Goal: Information Seeking & Learning: Learn about a topic

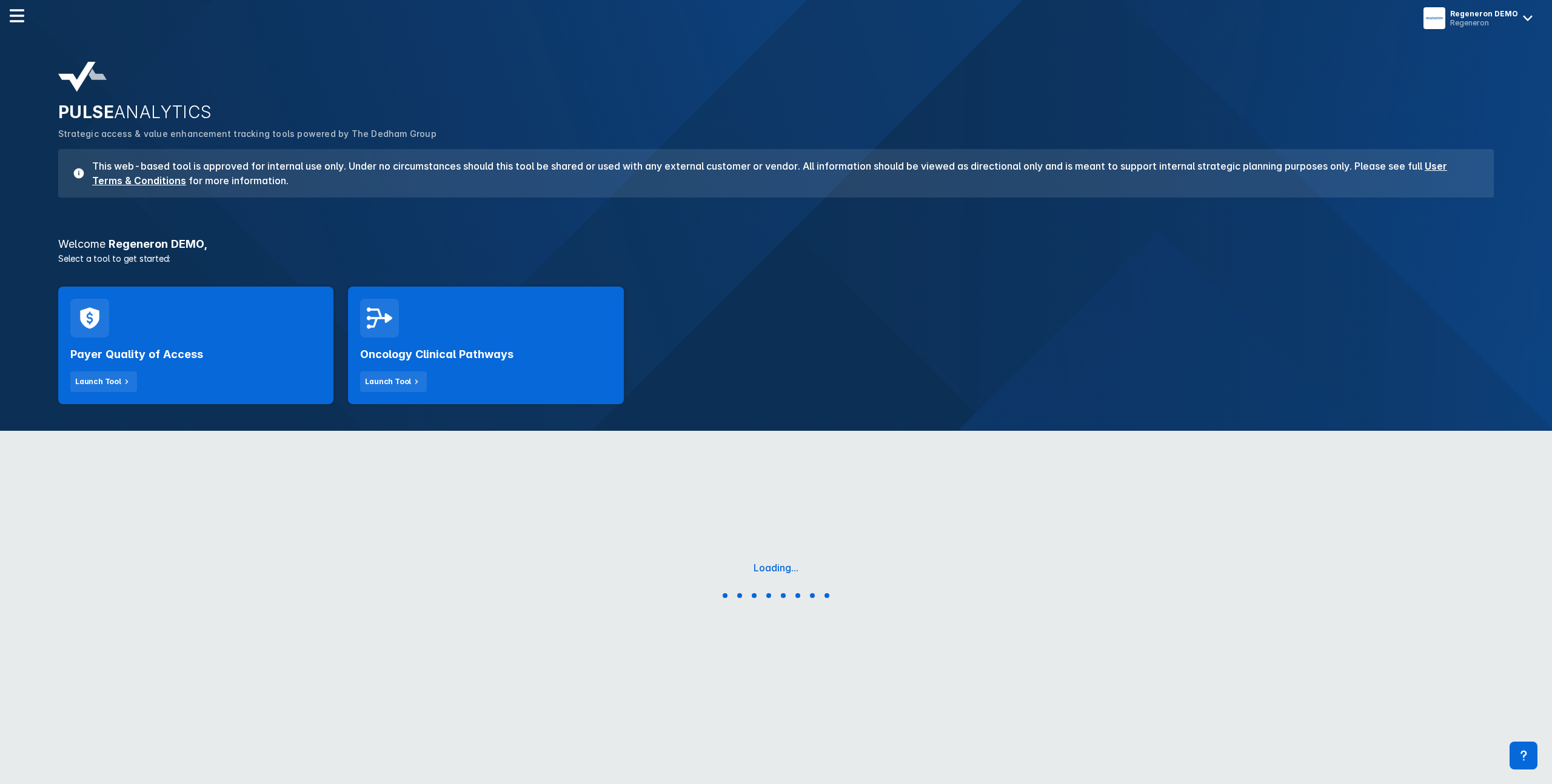
click at [242, 360] on div "Payer Quality of Access Launch Tool" at bounding box center [195, 365] width 251 height 54
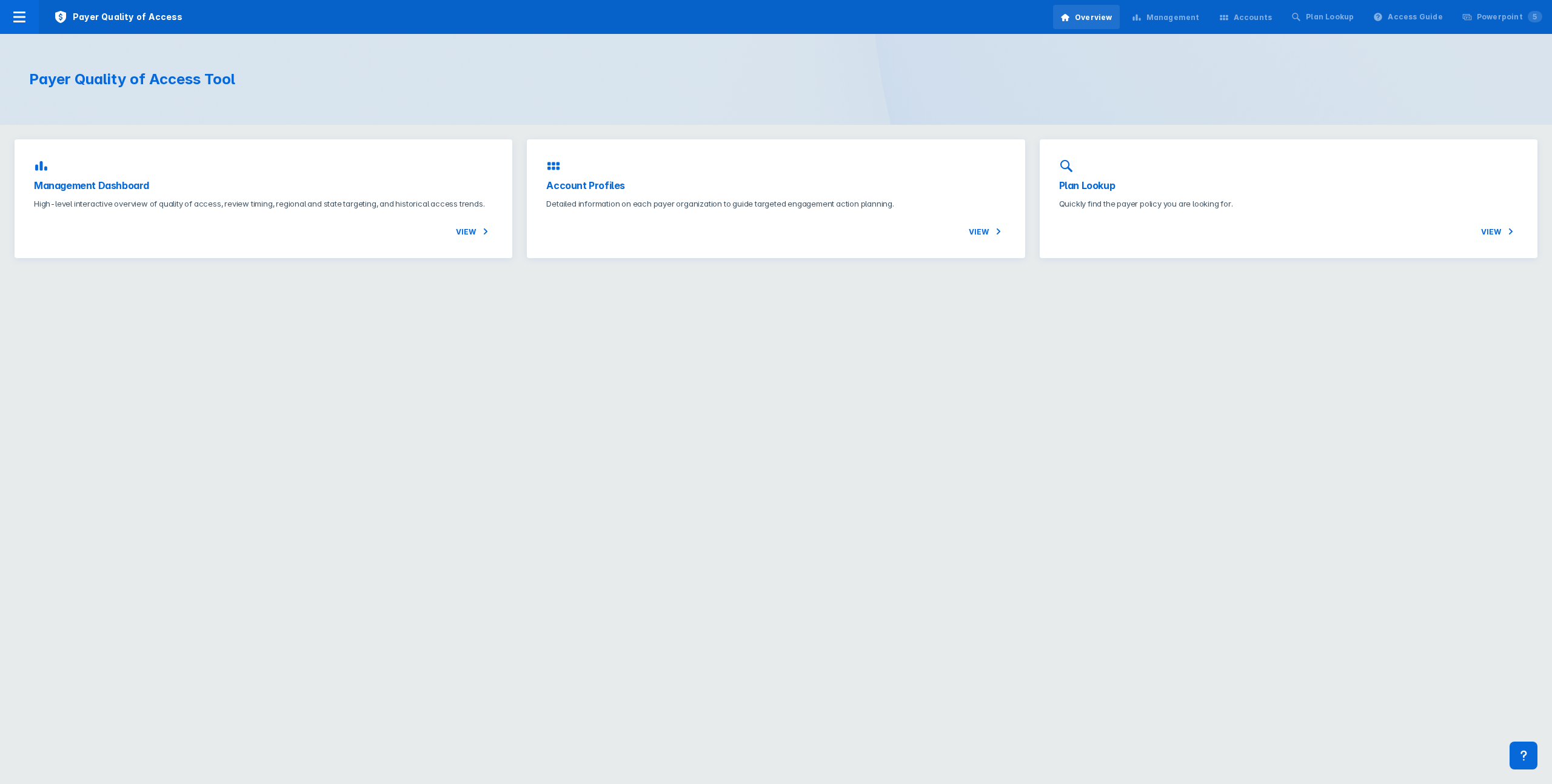
click at [256, 188] on h3 "Management Dashboard" at bounding box center [264, 186] width 459 height 14
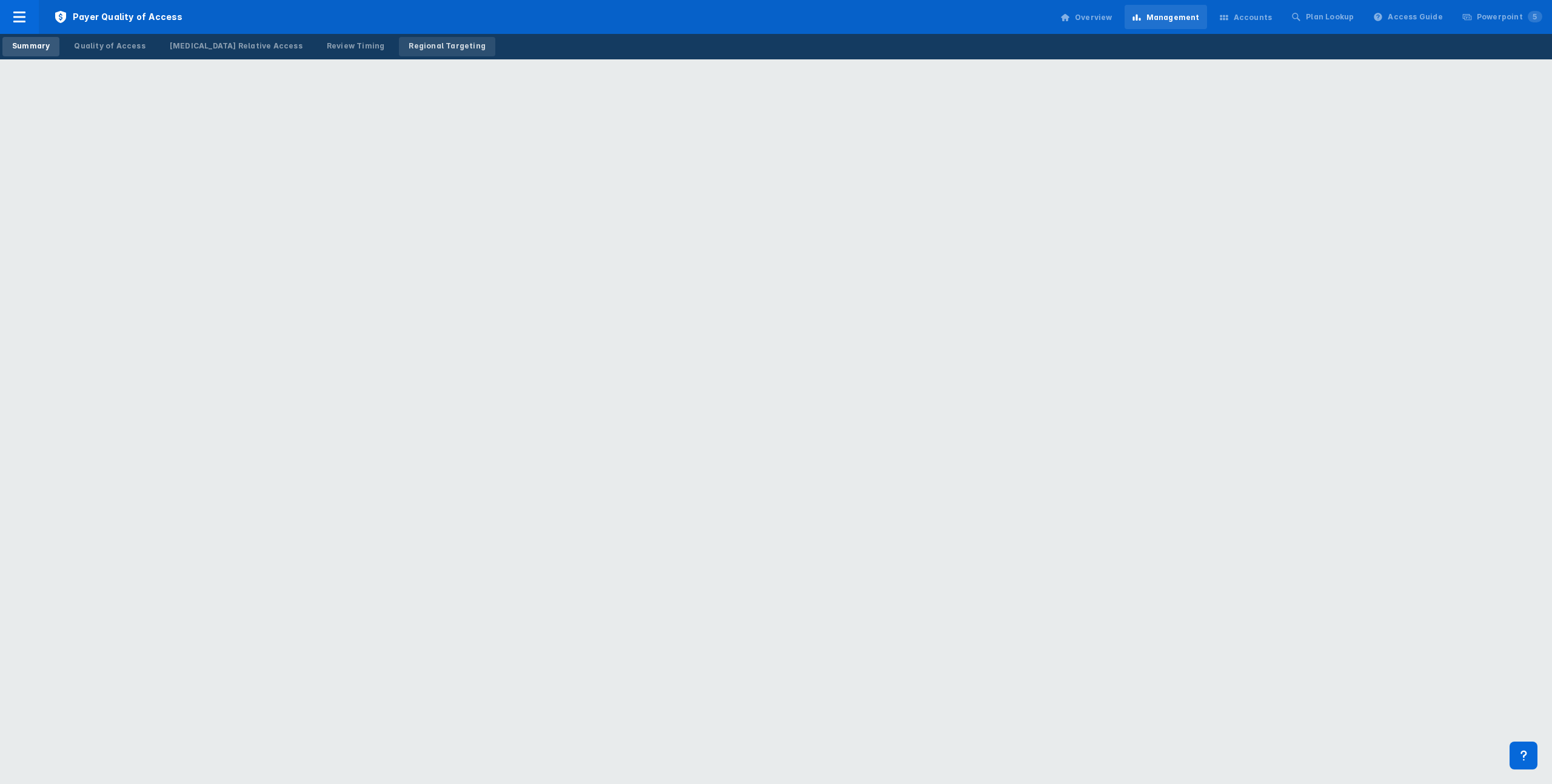
click at [408, 49] on div "Regional Targeting" at bounding box center [446, 46] width 77 height 11
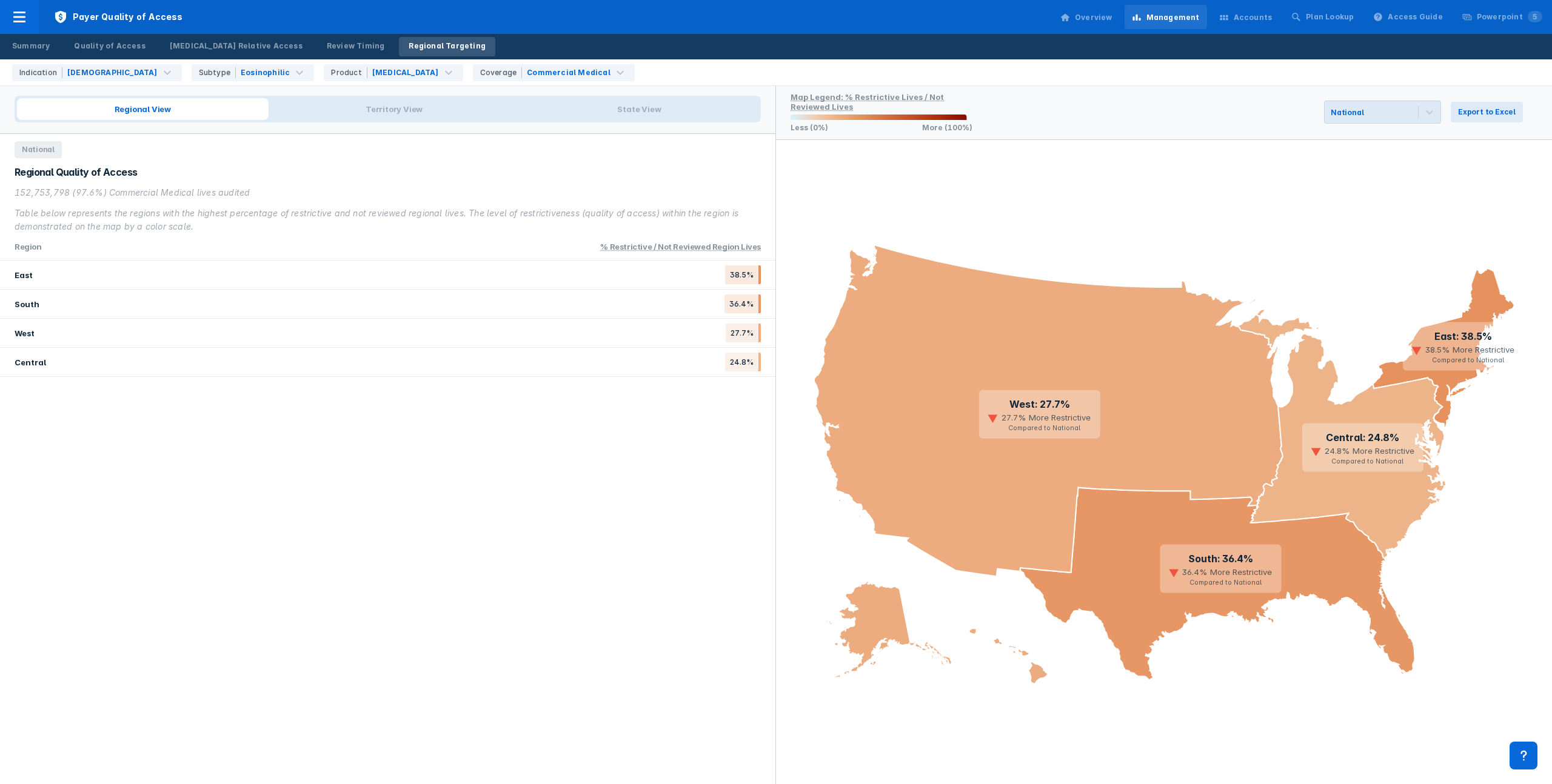
click at [549, 214] on div "Table below represents the regions with the highest percentage of restrictive a…" at bounding box center [387, 219] width 746 height 26
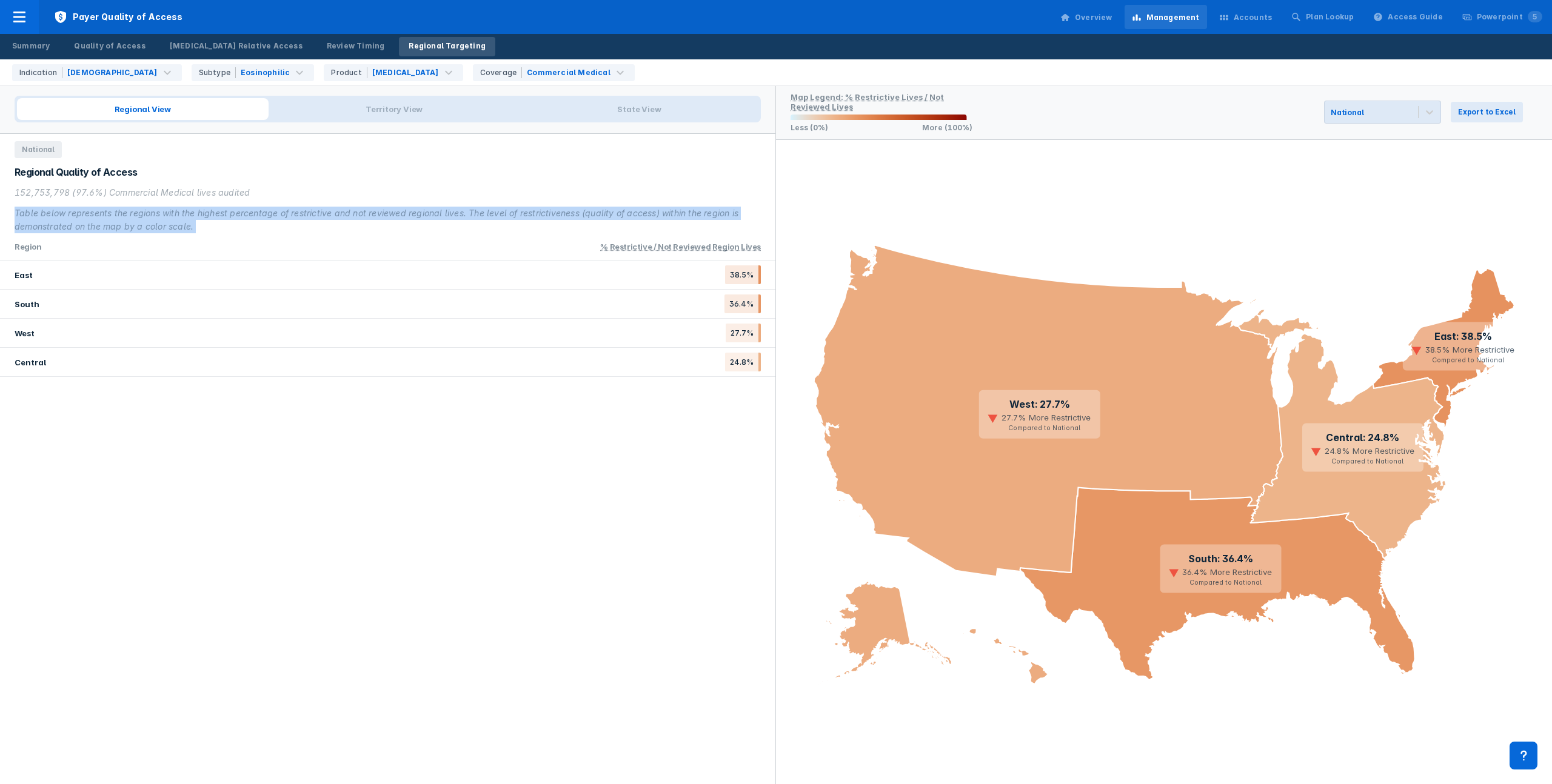
click at [549, 214] on div "Table below represents the regions with the highest percentage of restrictive a…" at bounding box center [387, 219] width 746 height 26
click at [559, 215] on div "Table below represents the regions with the highest percentage of restrictive a…" at bounding box center [387, 219] width 746 height 26
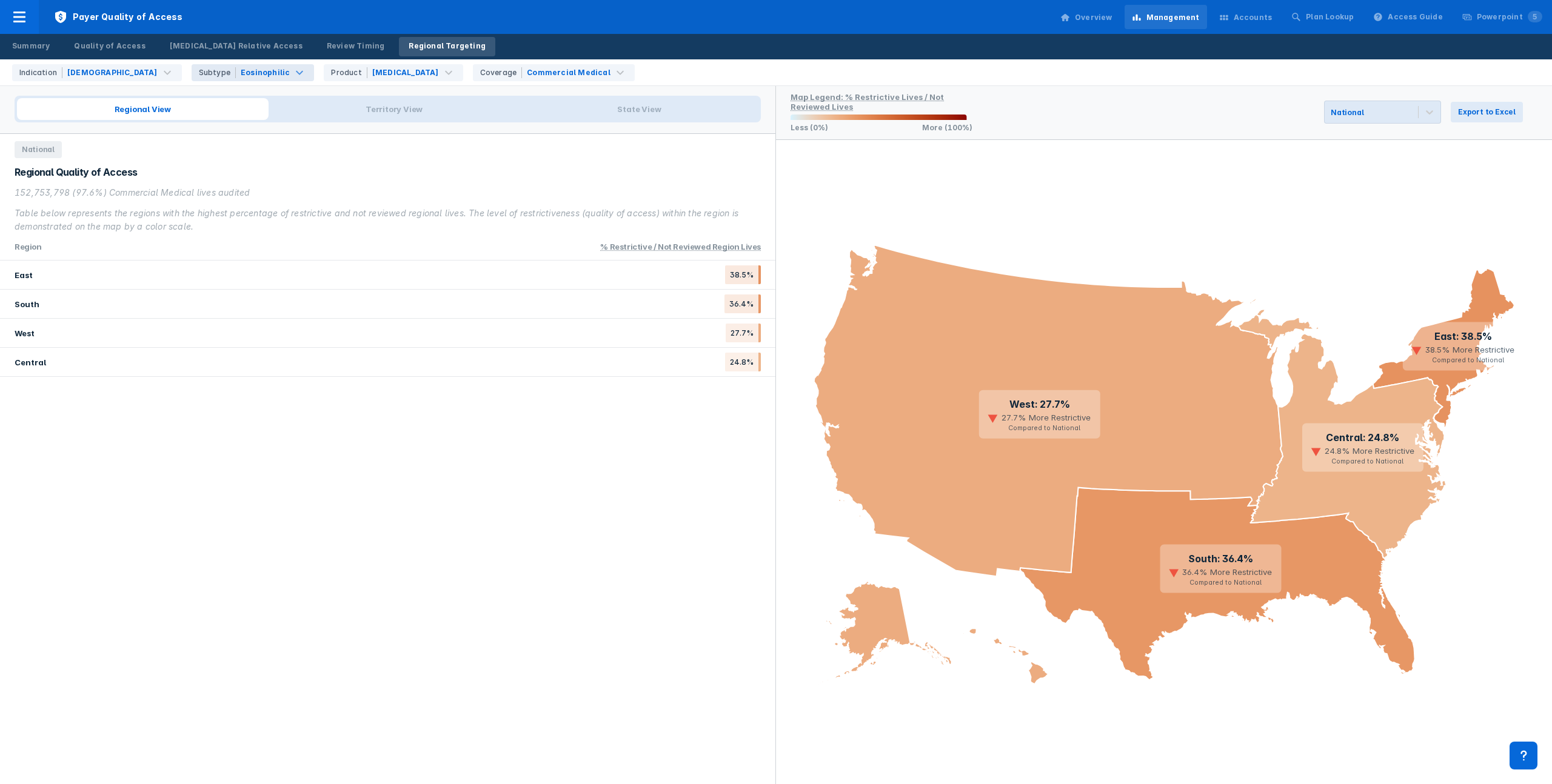
click at [241, 76] on div "Eosinophilic" at bounding box center [265, 73] width 49 height 11
click at [372, 69] on div "[MEDICAL_DATA]" at bounding box center [406, 73] width 67 height 11
click at [320, 127] on div "[MEDICAL_DATA]" at bounding box center [340, 124] width 163 height 24
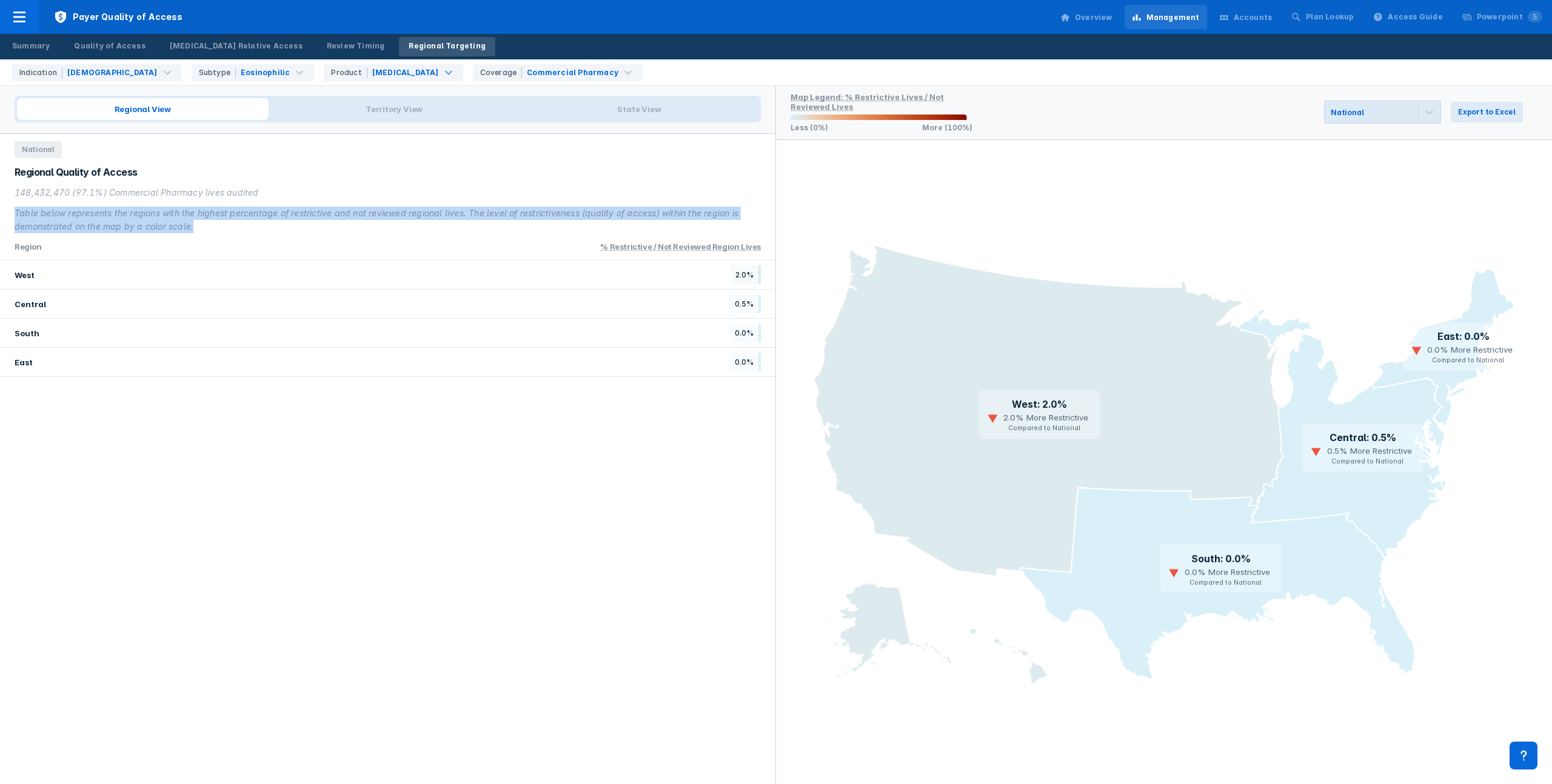
drag, startPoint x: 348, startPoint y: 231, endPoint x: 355, endPoint y: 198, distance: 33.7
click at [355, 198] on div "148,432,470 (97.1%) Commercial Pharmacy lives audited Table below represents th…" at bounding box center [387, 209] width 746 height 47
click at [355, 198] on div "148,432,470 (97.1%) Commercial Pharmacy lives audited" at bounding box center [387, 192] width 746 height 14
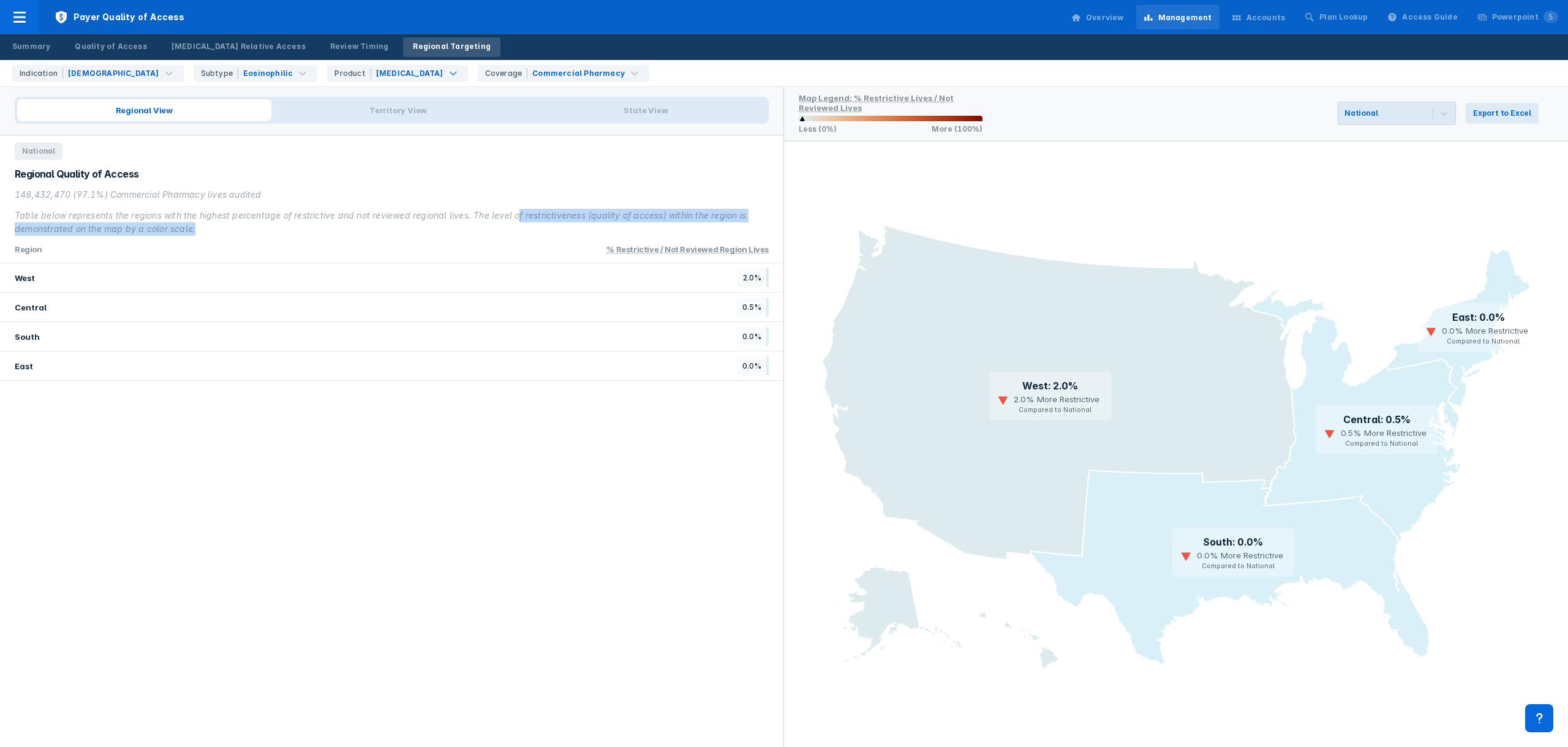
drag, startPoint x: 520, startPoint y: 230, endPoint x: 515, endPoint y: 216, distance: 14.9
click at [515, 216] on div "Table below represents the regions with the highest percentage of restrictive a…" at bounding box center [391, 221] width 754 height 27
click at [412, 114] on span "Territory View" at bounding box center [399, 109] width 254 height 22
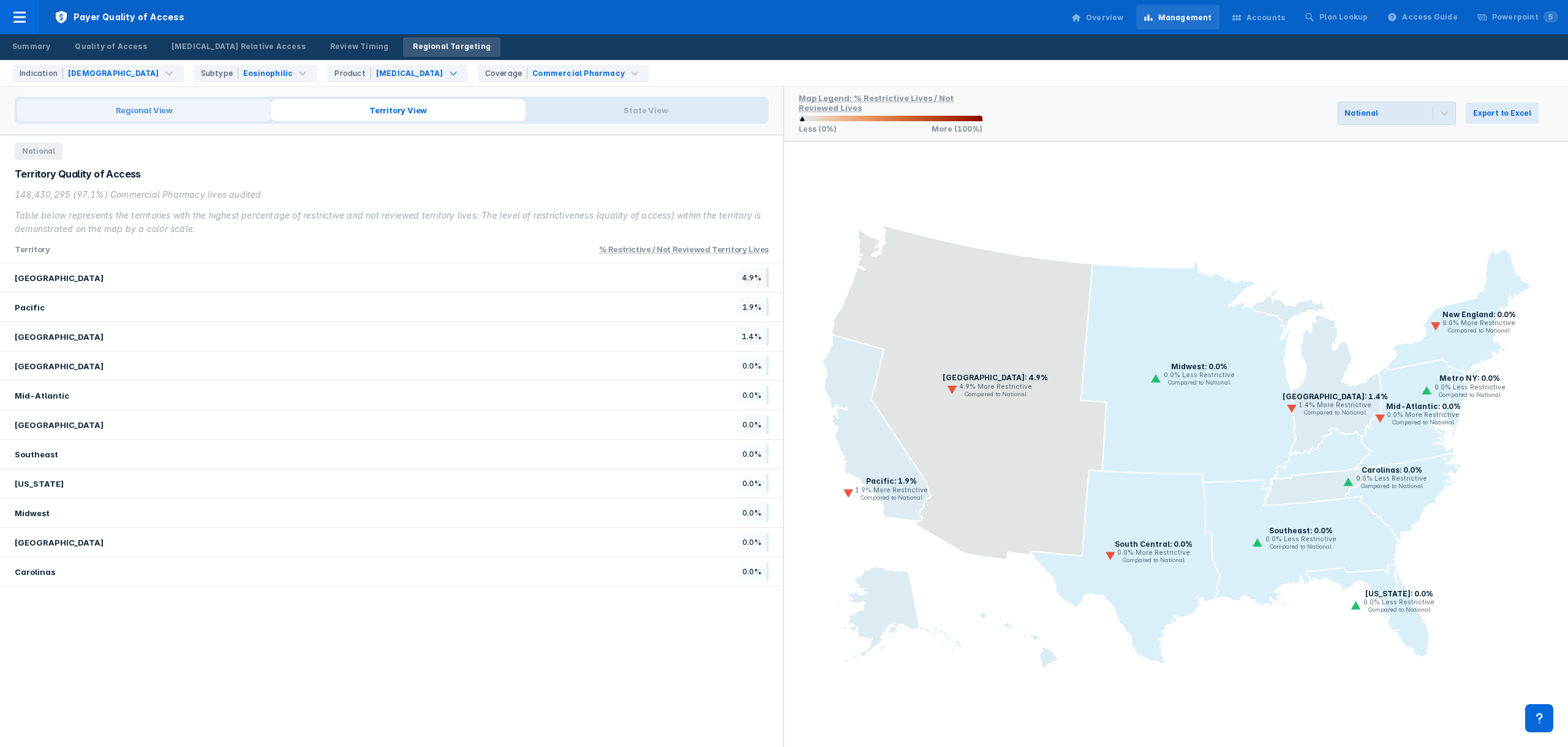
drag, startPoint x: 178, startPoint y: 119, endPoint x: 172, endPoint y: 119, distance: 6.0
click at [172, 119] on span "Regional View" at bounding box center [144, 109] width 254 height 22
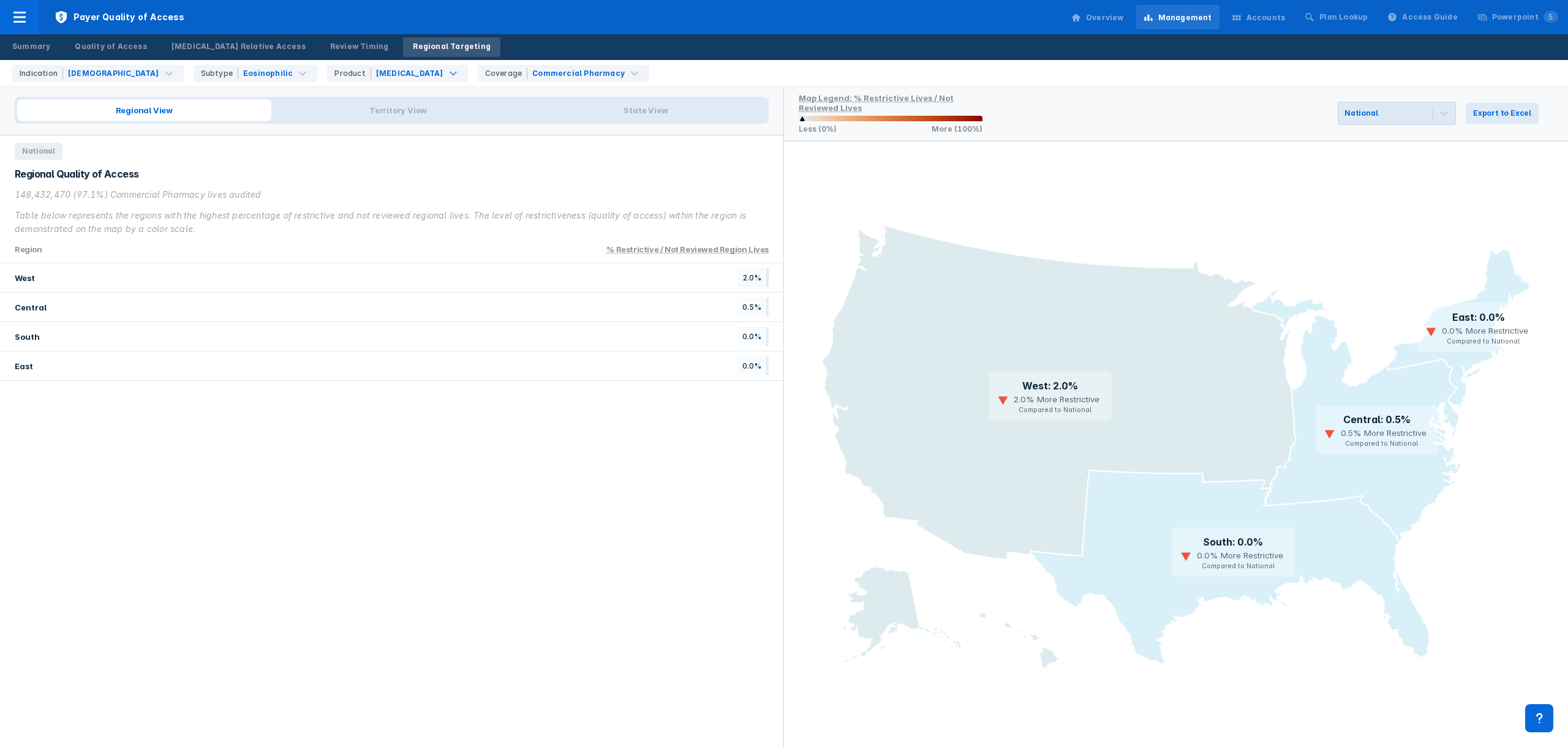
drag, startPoint x: 31, startPoint y: 175, endPoint x: 39, endPoint y: 176, distance: 8.1
click at [35, 175] on div "Regional Quality of Access" at bounding box center [391, 174] width 754 height 14
click at [41, 177] on div "Regional Quality of Access" at bounding box center [391, 174] width 754 height 14
click at [88, 184] on div "Regional Quality of Access 148,432,470 (97.1%) Commercial Pharmacy lives audite…" at bounding box center [391, 201] width 754 height 68
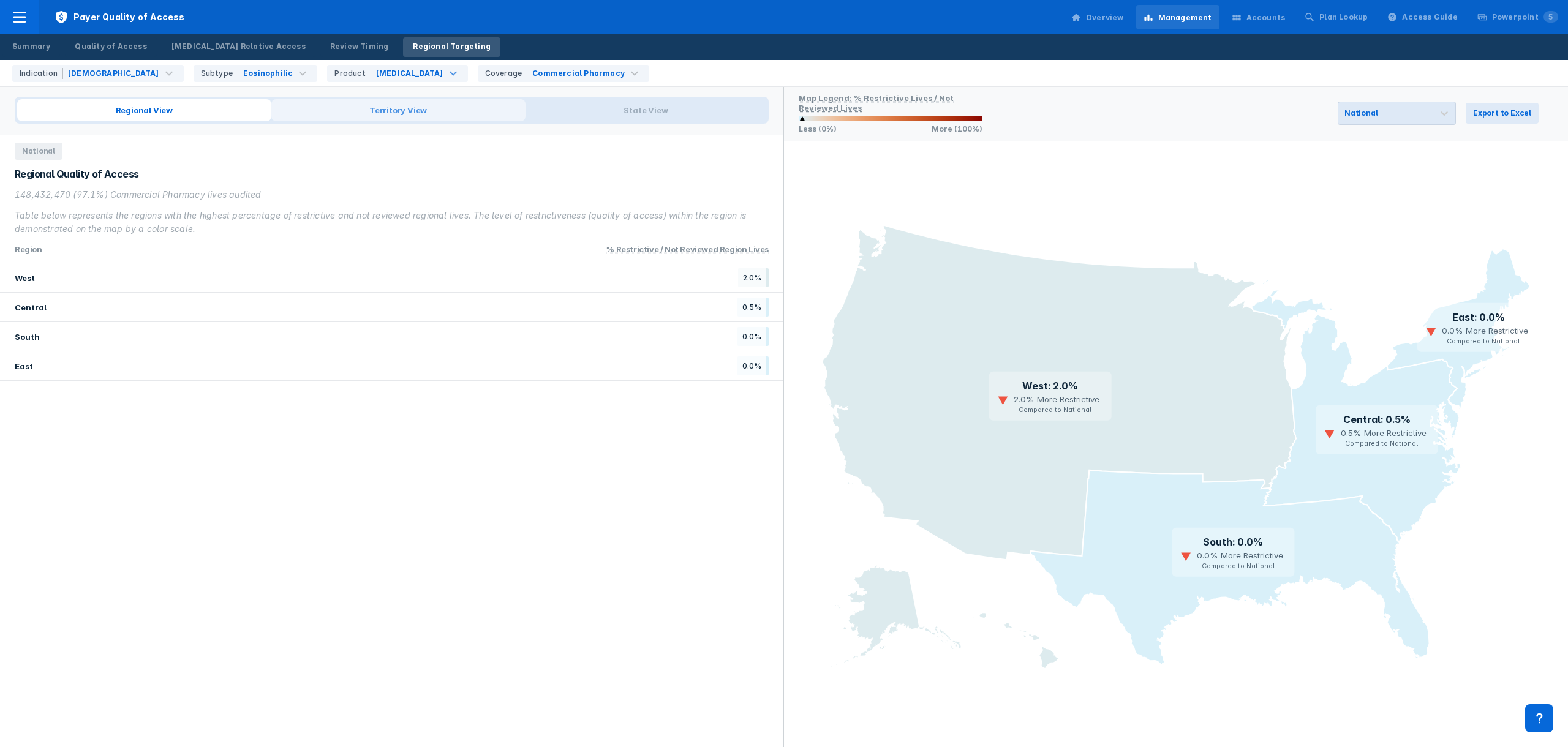
click at [334, 105] on span "Territory View" at bounding box center [399, 109] width 254 height 22
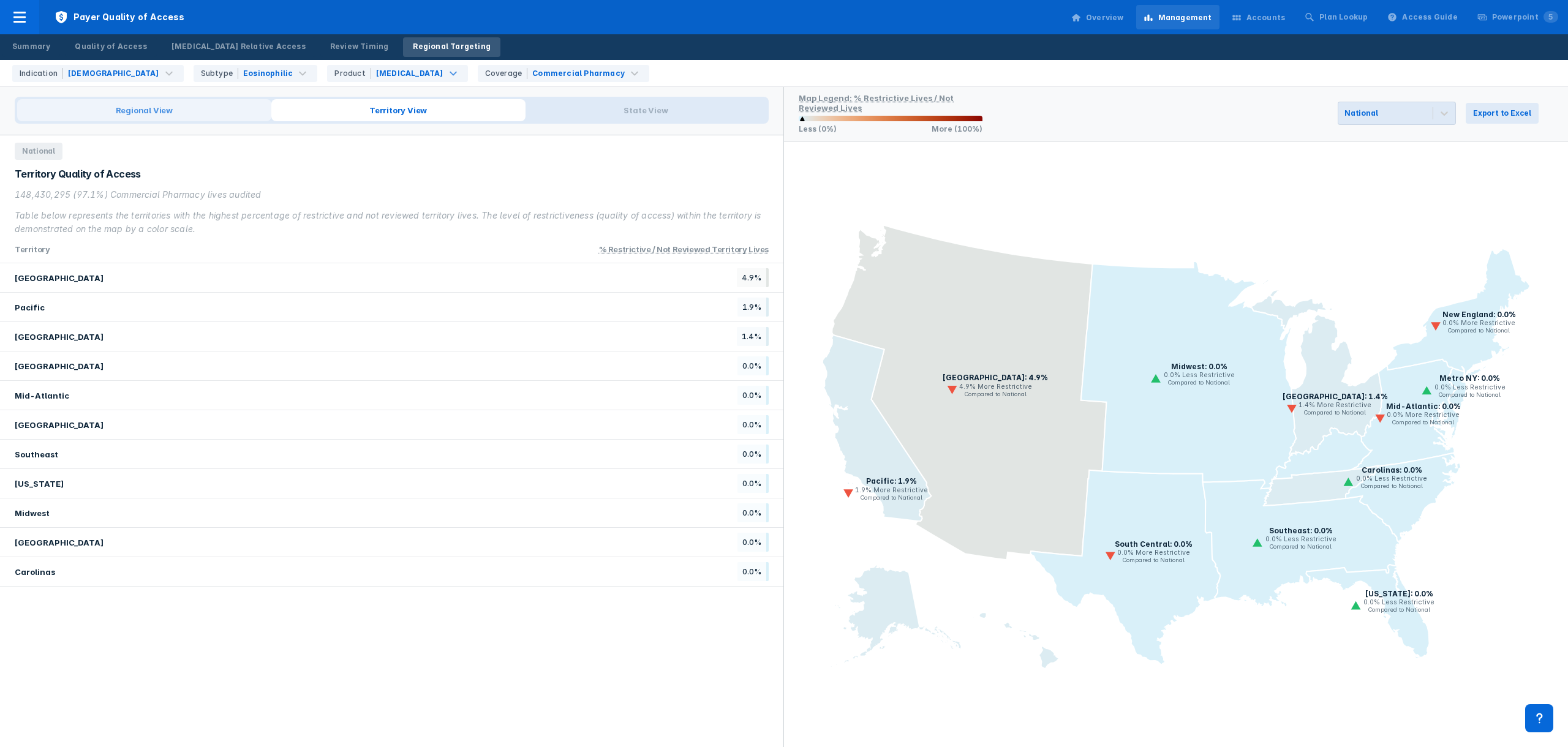
click at [188, 116] on span "Regional View" at bounding box center [144, 109] width 254 height 22
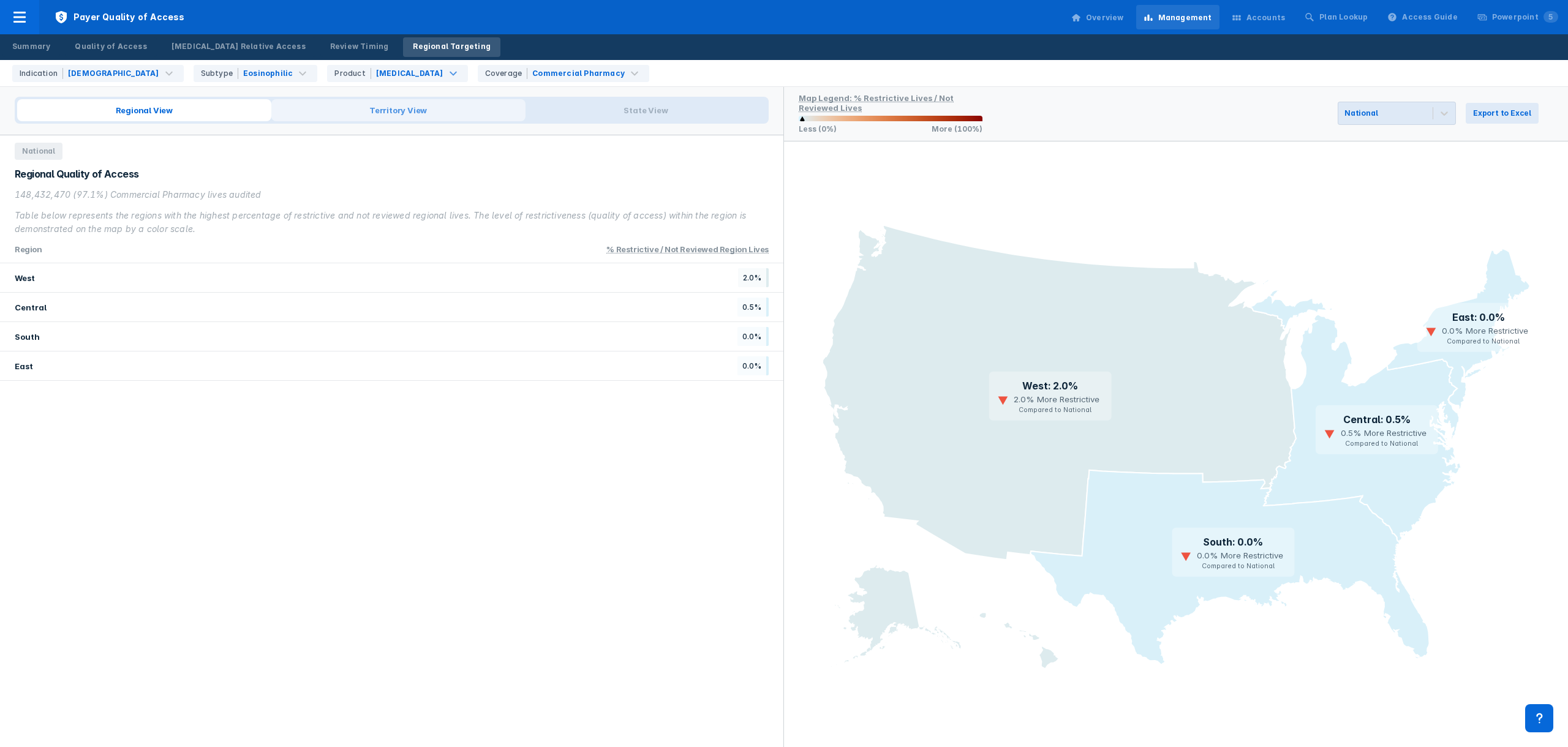
click at [335, 111] on span "Territory View" at bounding box center [399, 109] width 254 height 22
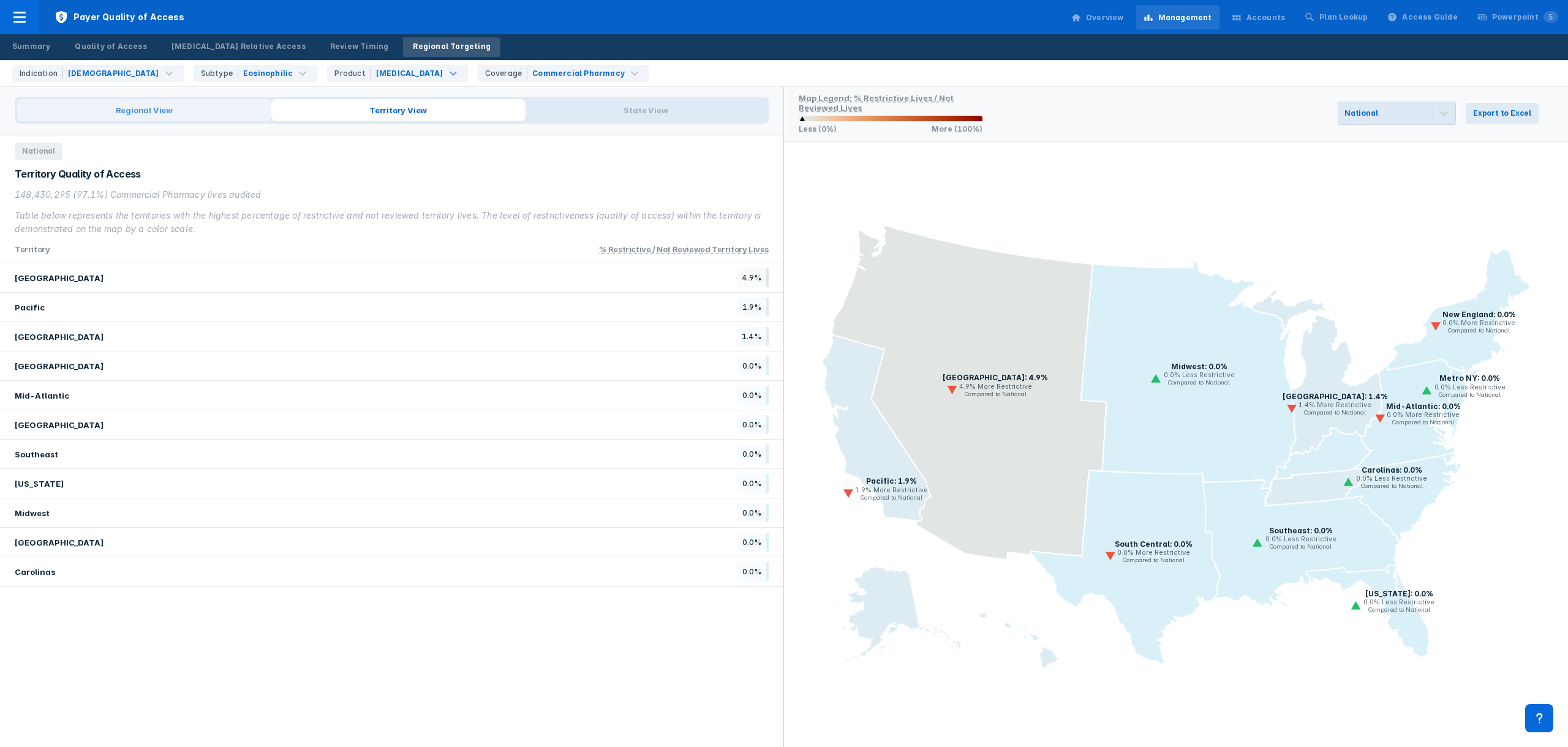
click at [183, 110] on span "Regional View" at bounding box center [144, 109] width 254 height 22
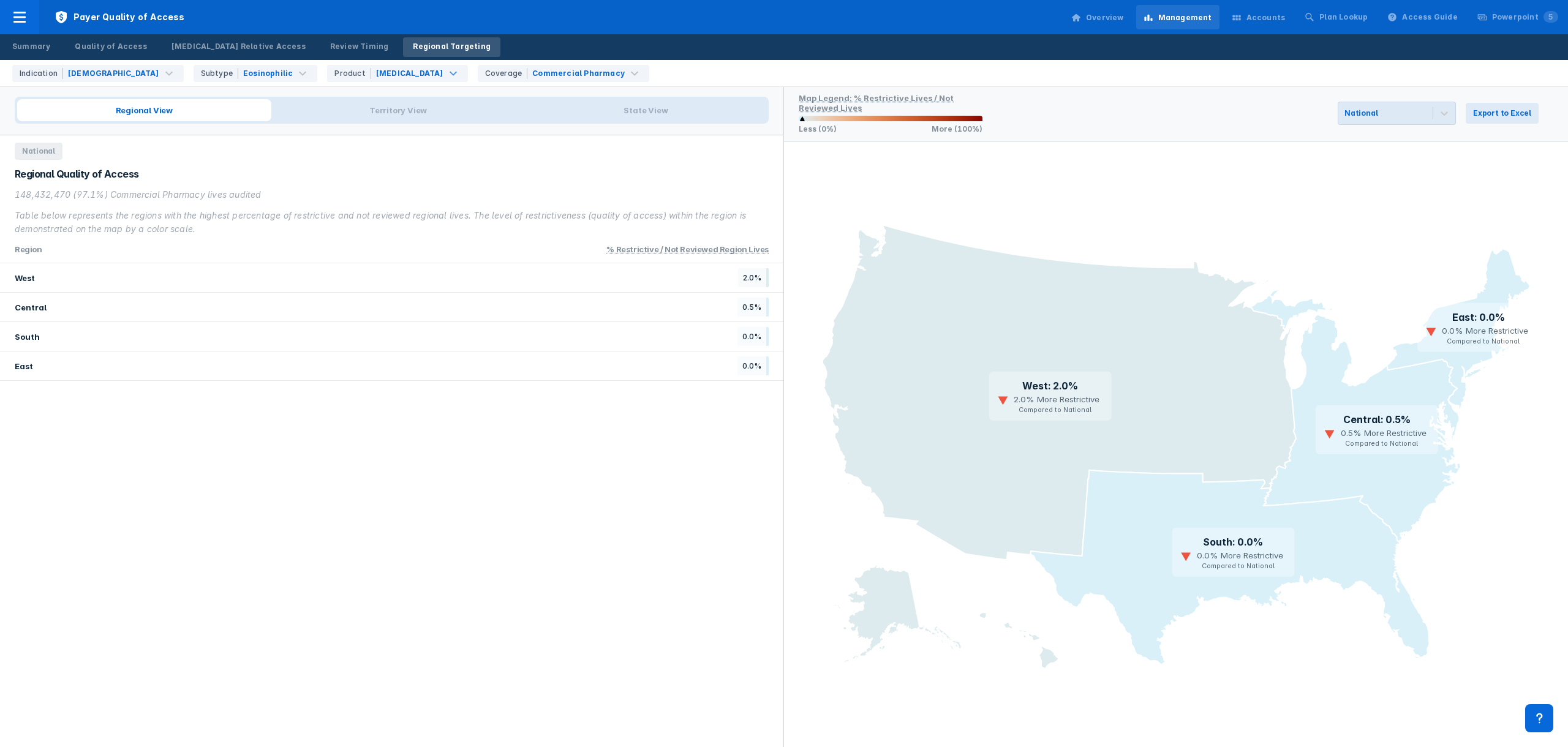
click at [502, 196] on div "148,432,470 (97.1%) Commercial Pharmacy lives audited" at bounding box center [391, 194] width 754 height 14
drag, startPoint x: 479, startPoint y: 215, endPoint x: 476, endPoint y: 230, distance: 15.3
click at [476, 230] on div "Table below represents the regions with the highest percentage of restrictive a…" at bounding box center [391, 221] width 754 height 27
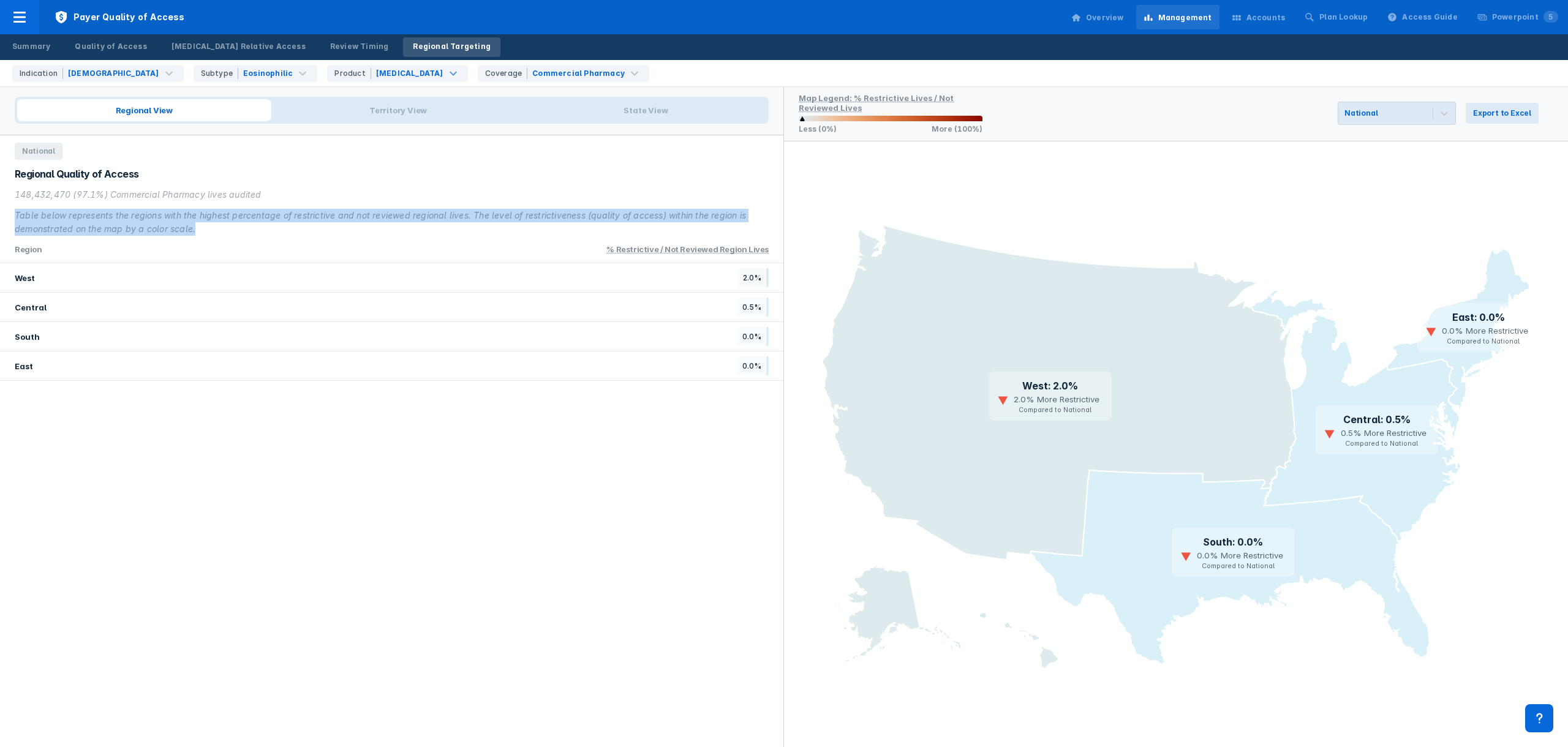
drag, startPoint x: 480, startPoint y: 224, endPoint x: 475, endPoint y: 203, distance: 21.6
click at [474, 203] on div "148,432,470 (97.1%) Commercial Pharmacy lives audited Table below represents th…" at bounding box center [391, 211] width 754 height 47
click at [477, 202] on div "148,432,470 (97.1%) Commercial Pharmacy lives audited Table below represents th…" at bounding box center [391, 211] width 754 height 47
